Goal: Transaction & Acquisition: Purchase product/service

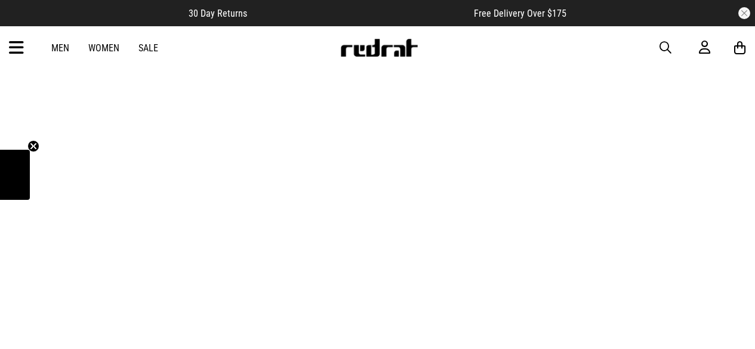
scroll to position [160, 0]
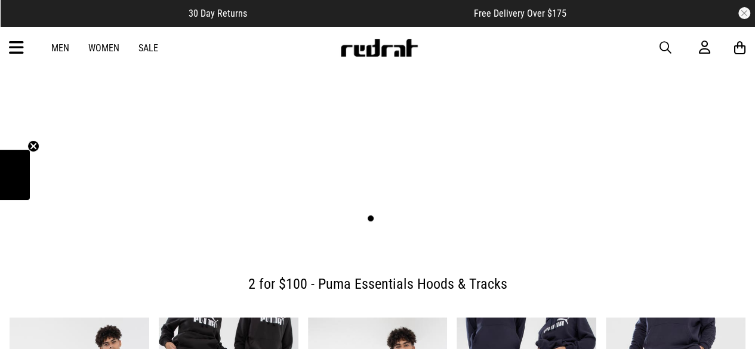
click at [365, 170] on link "1 / 2" at bounding box center [377, 54] width 755 height 378
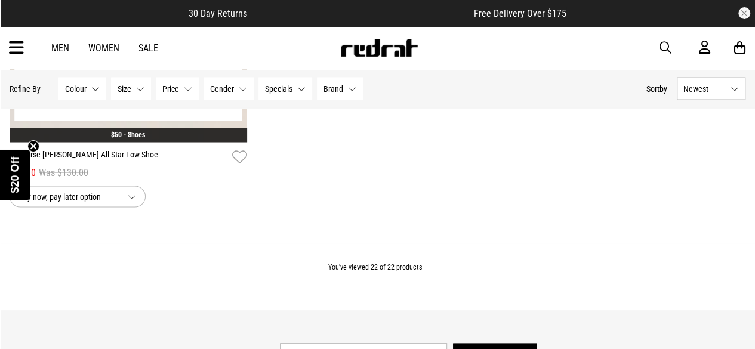
scroll to position [3328, 0]
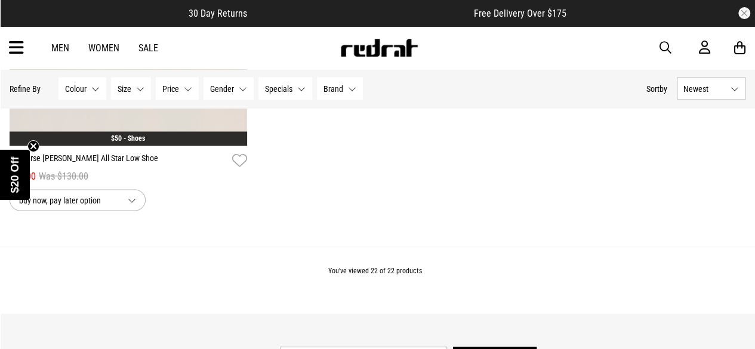
drag, startPoint x: 135, startPoint y: 54, endPoint x: 148, endPoint y: 51, distance: 13.0
click at [148, 51] on div "Men Women Sale Sign in New Back Footwear Back Mens Back Womens Back Youth & Kid…" at bounding box center [377, 47] width 755 height 43
click at [148, 51] on link "Sale" at bounding box center [148, 47] width 20 height 11
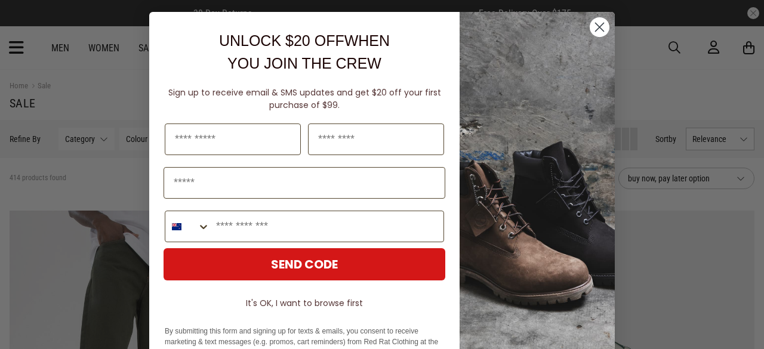
click at [606, 27] on img "POPUP Form" at bounding box center [536, 210] width 155 height 396
click at [600, 27] on circle "Close dialog" at bounding box center [599, 27] width 20 height 20
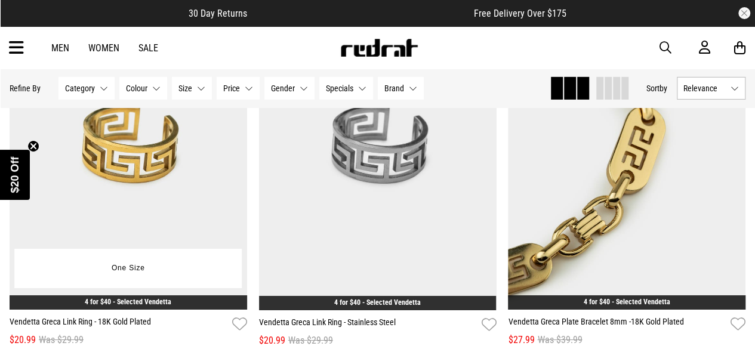
scroll to position [1915, 0]
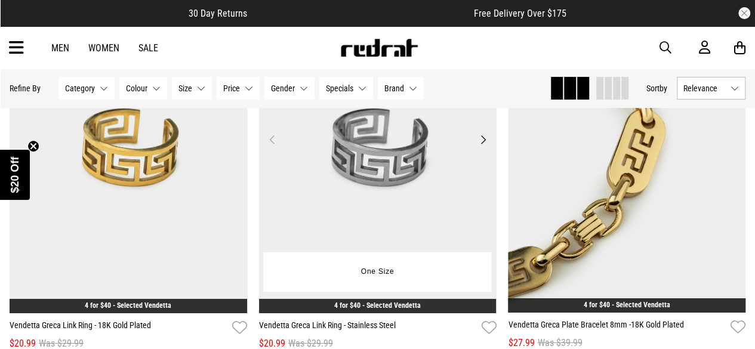
click at [484, 149] on img at bounding box center [377, 147] width 237 height 332
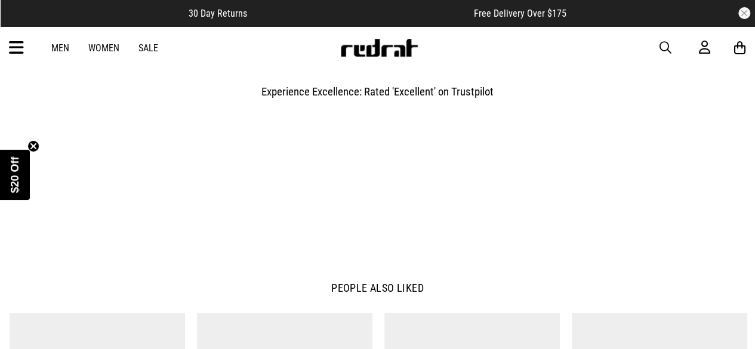
scroll to position [1082, 0]
